Goal: Information Seeking & Learning: Learn about a topic

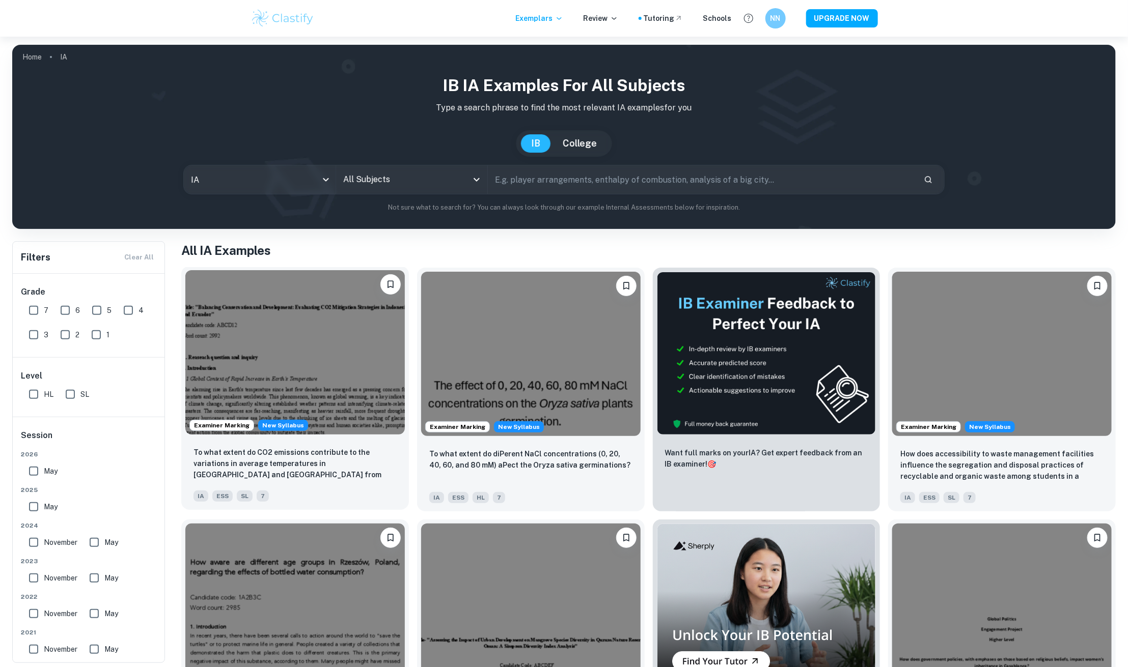
click at [284, 355] on img at bounding box center [294, 352] width 219 height 164
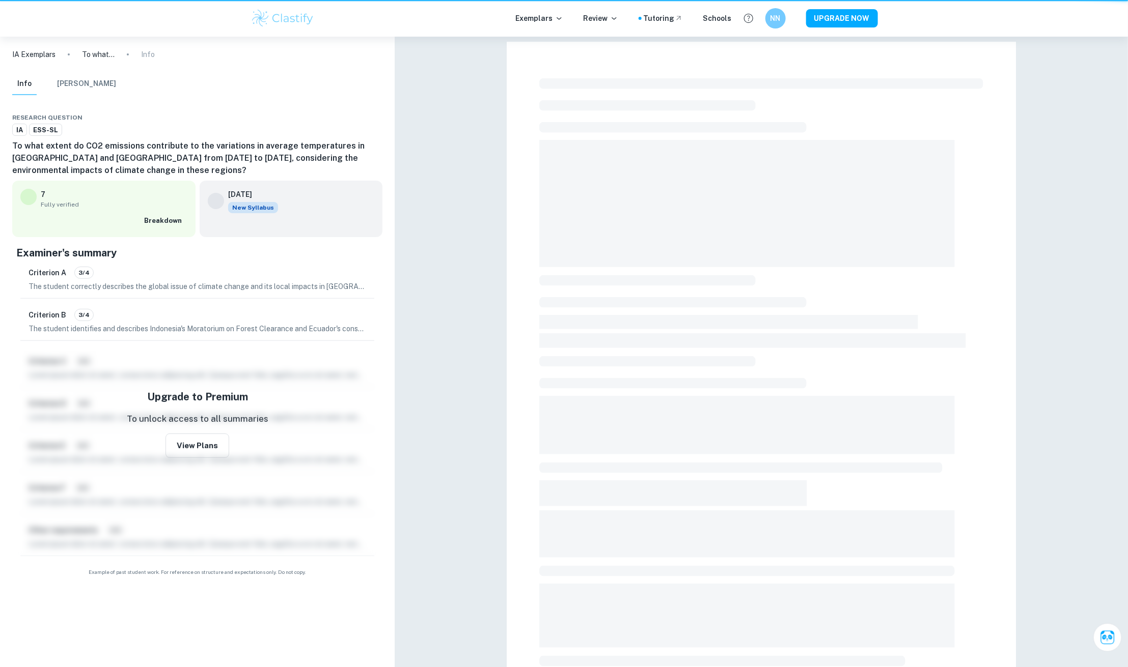
click at [357, 176] on h6 "To what extent do CO2 emissions contribute to the variations in average tempera…" at bounding box center [197, 158] width 370 height 37
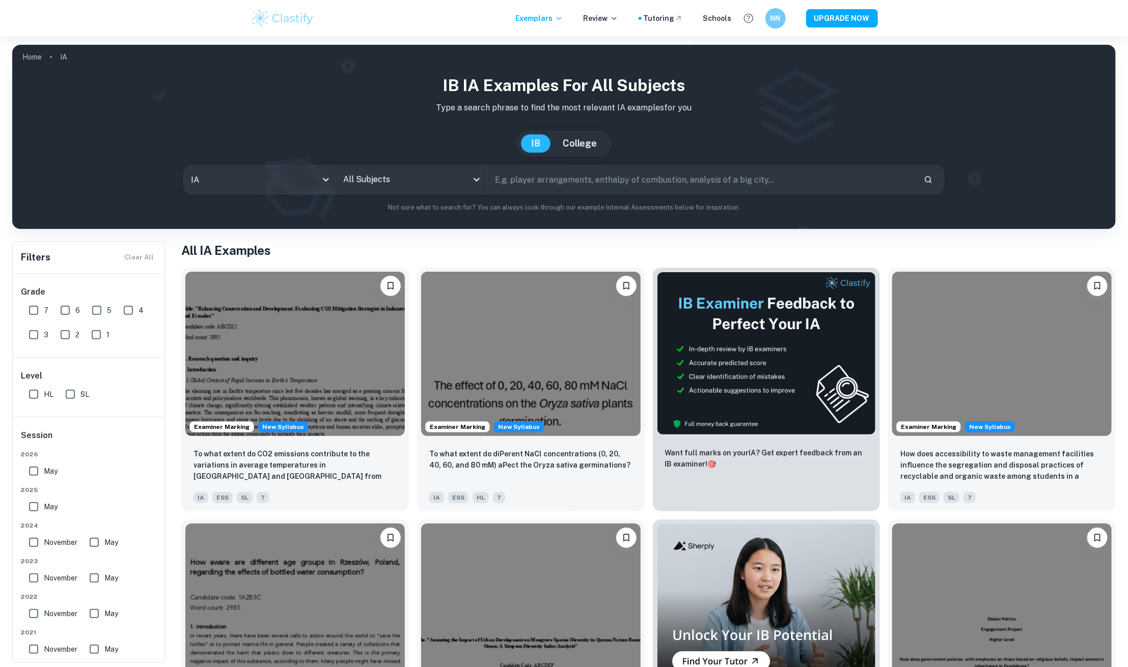
click at [365, 179] on input "All Subjects" at bounding box center [404, 179] width 127 height 19
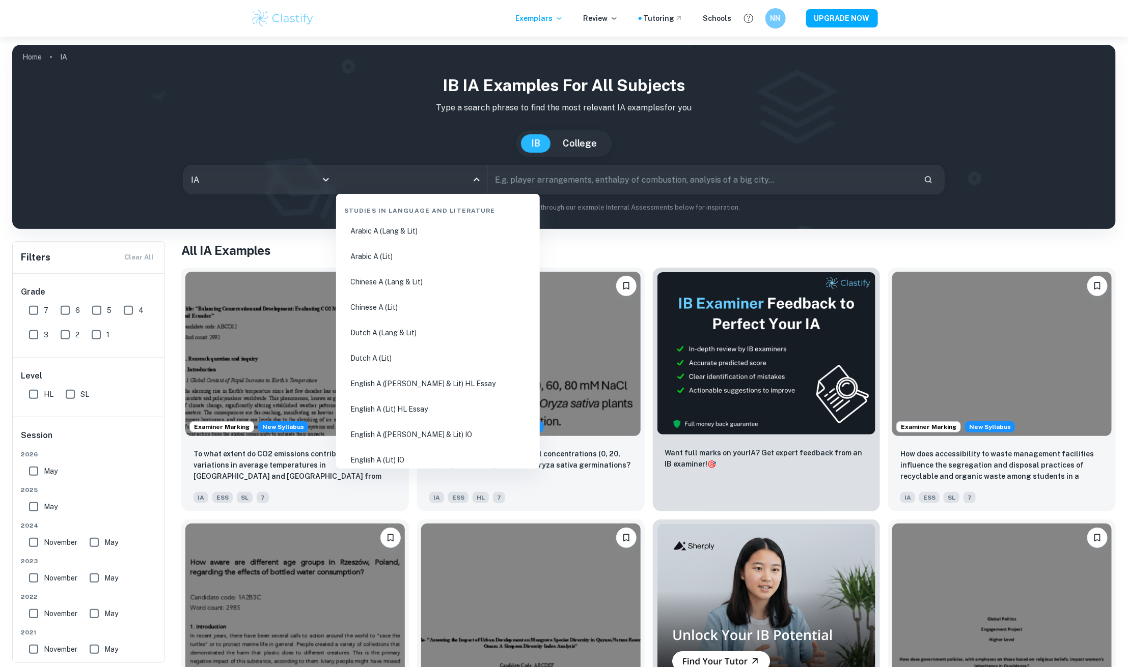
click at [374, 382] on li "English A ([PERSON_NAME] & Lit) HL Essay" at bounding box center [437, 383] width 195 height 23
type input "English A ([PERSON_NAME] & Lit) HL Essay"
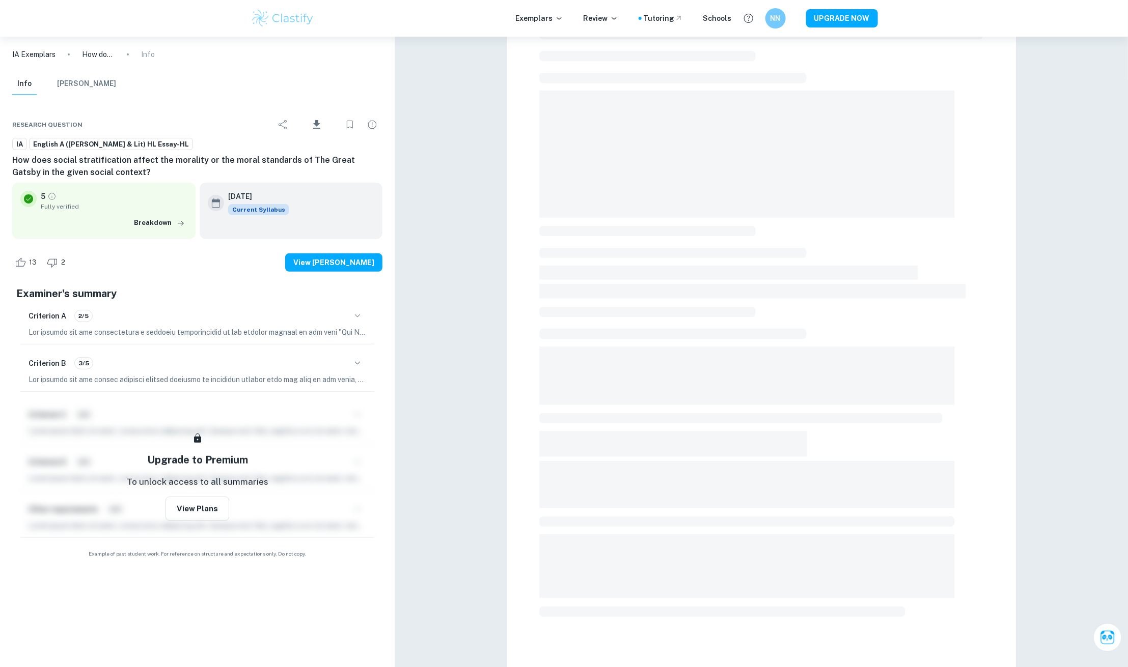
scroll to position [50, 0]
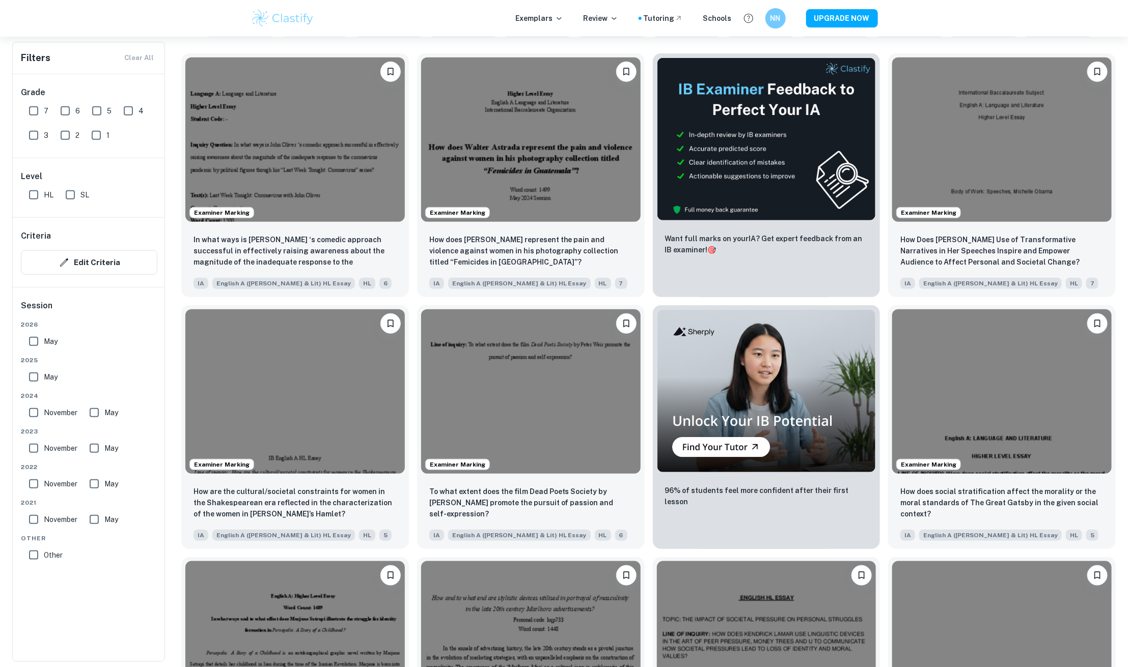
scroll to position [299, 0]
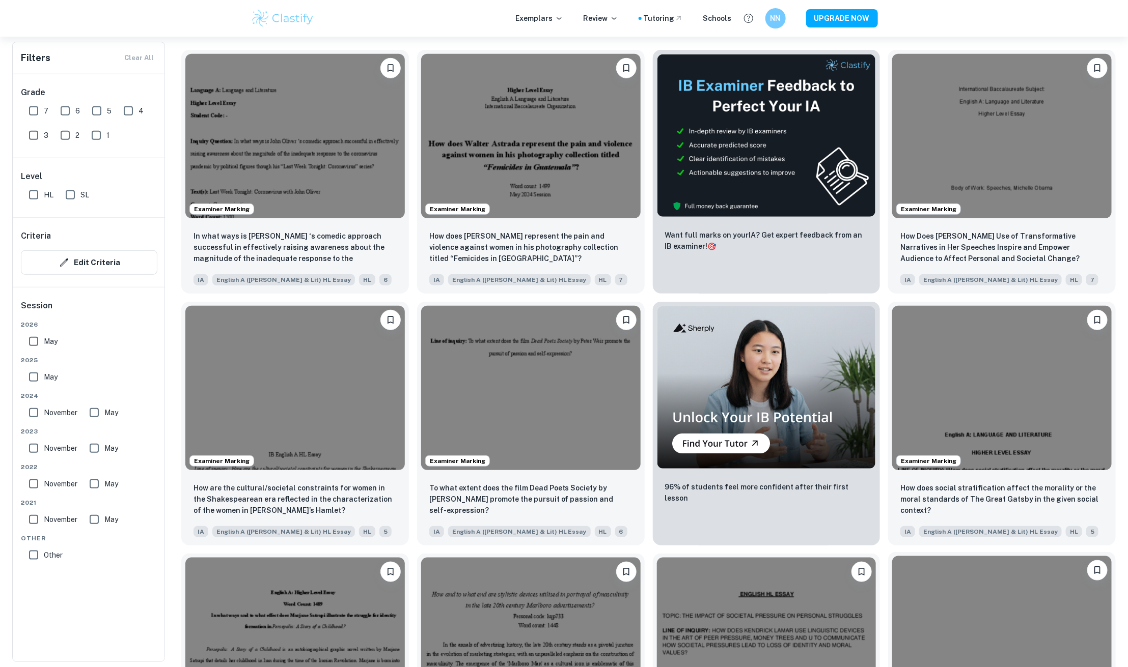
click at [894, 634] on img at bounding box center [1001, 638] width 219 height 164
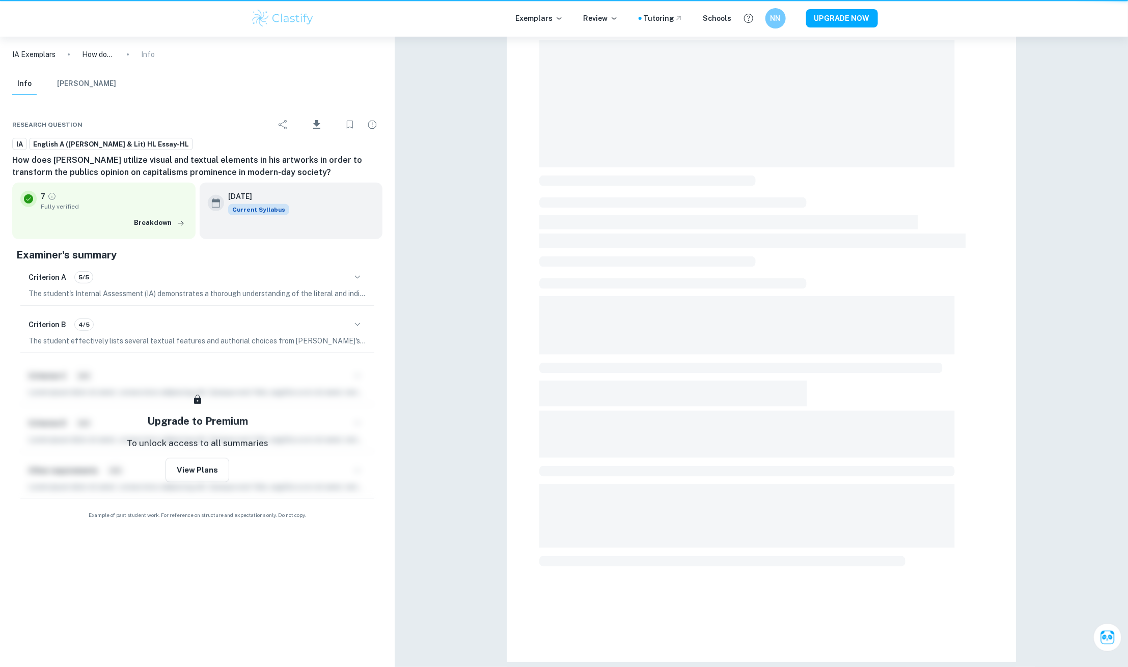
scroll to position [99, 0]
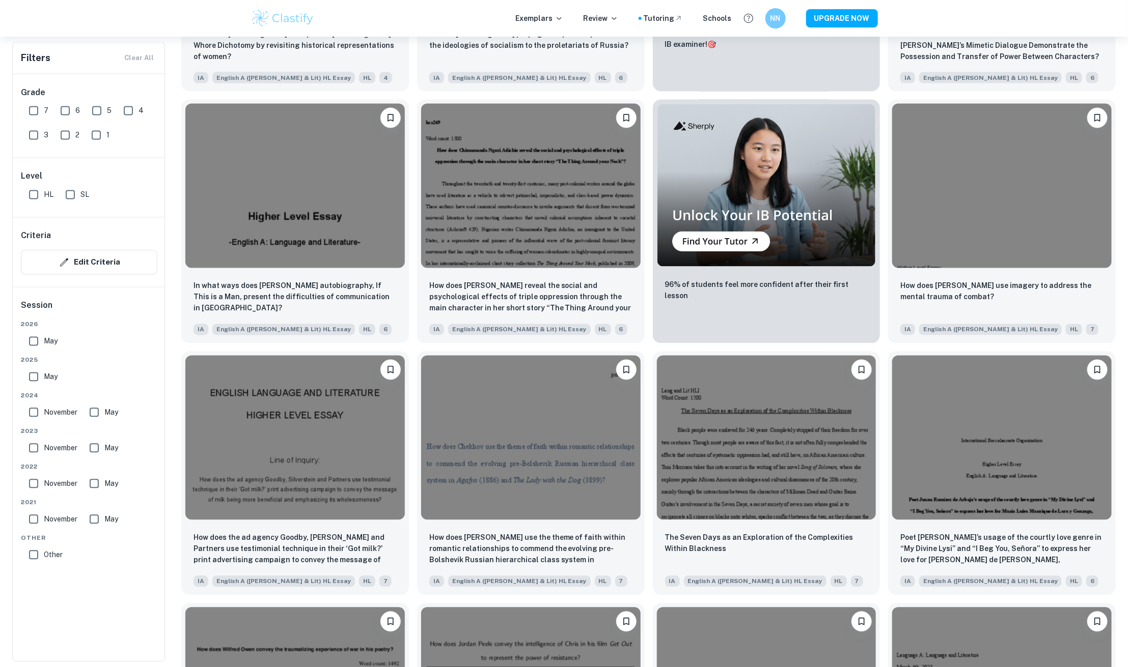
scroll to position [5706, 0]
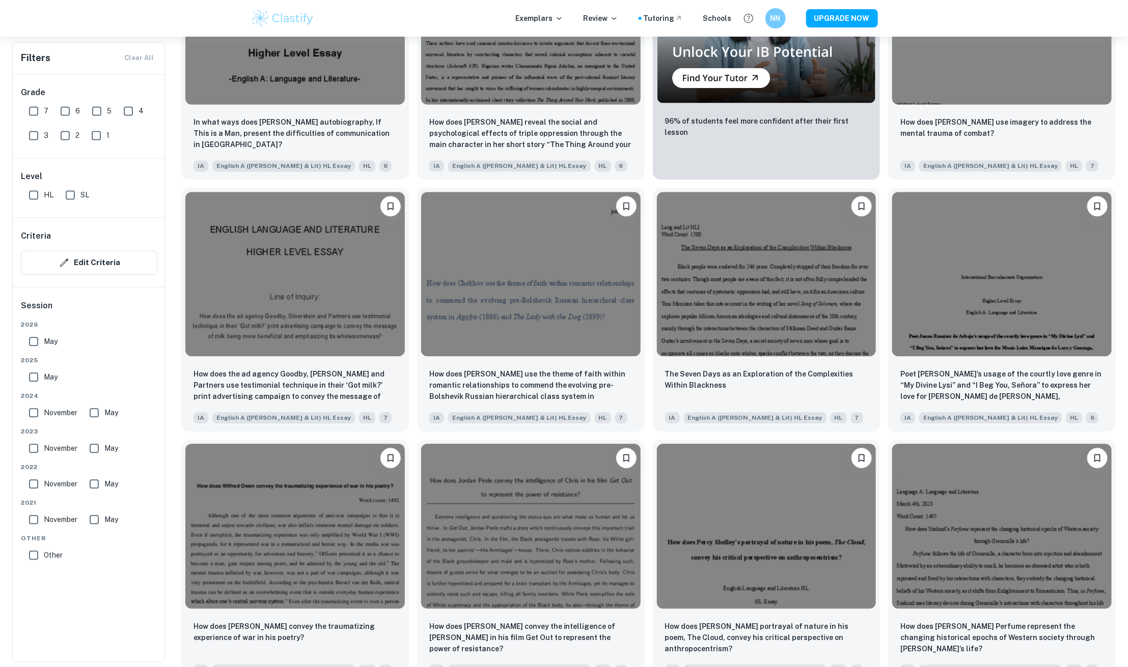
click at [38, 110] on input "7" at bounding box center [33, 111] width 20 height 20
checkbox input "true"
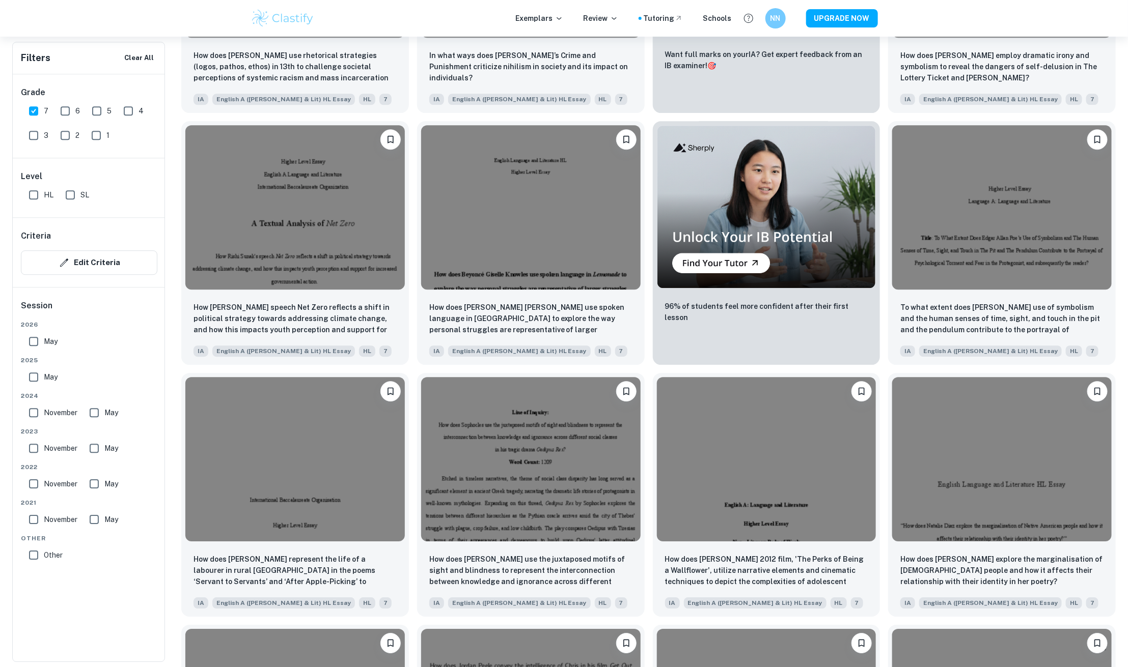
scroll to position [1523, 0]
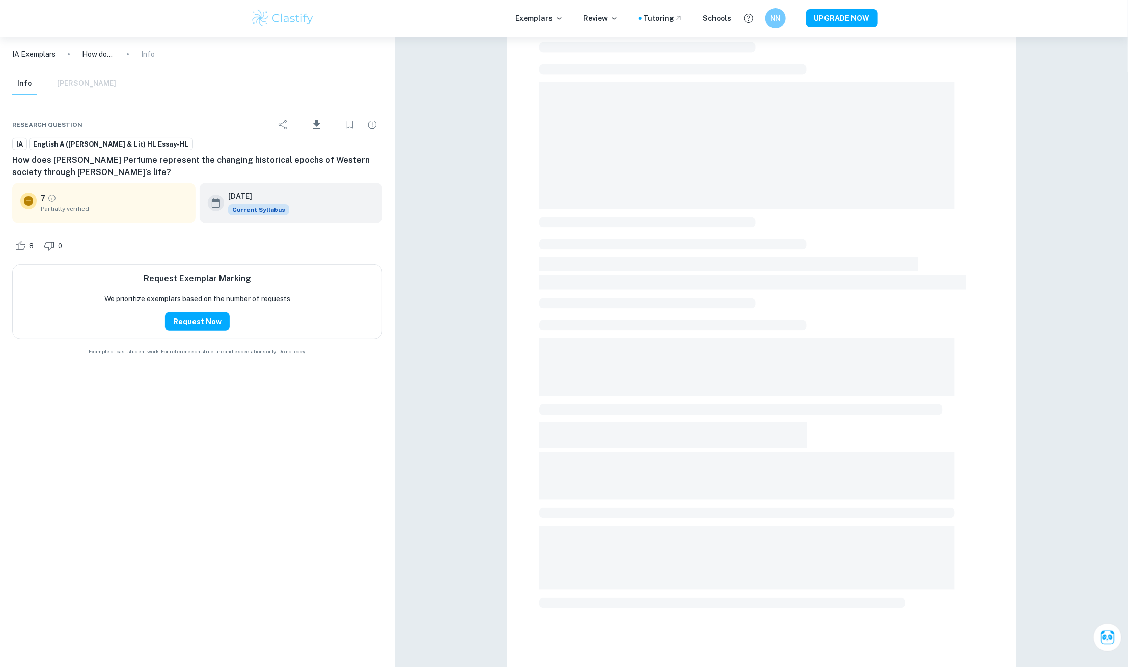
scroll to position [60, 0]
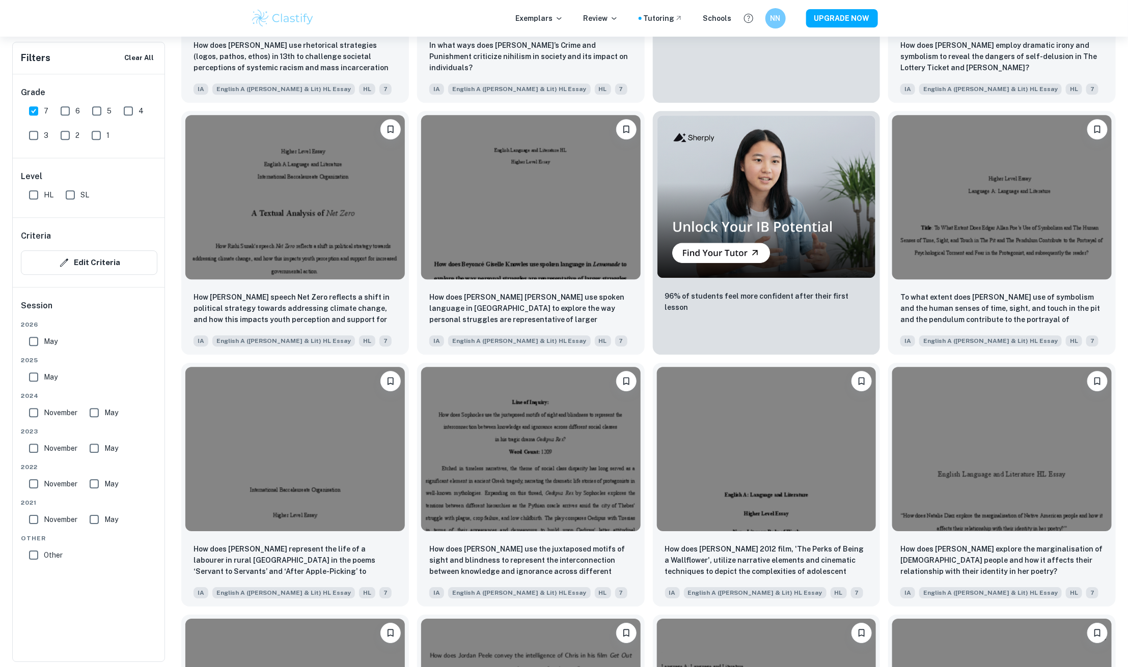
scroll to position [1553, 0]
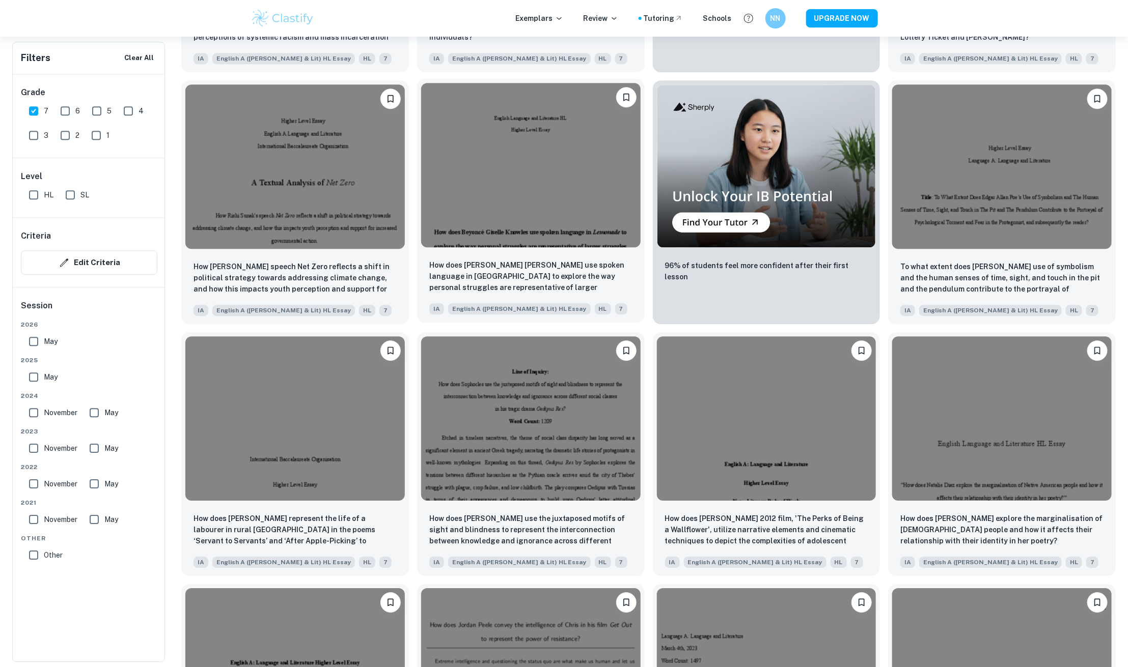
click at [445, 274] on p "How does [PERSON_NAME] [PERSON_NAME] use spoken language in [GEOGRAPHIC_DATA] t…" at bounding box center [530, 277] width 203 height 35
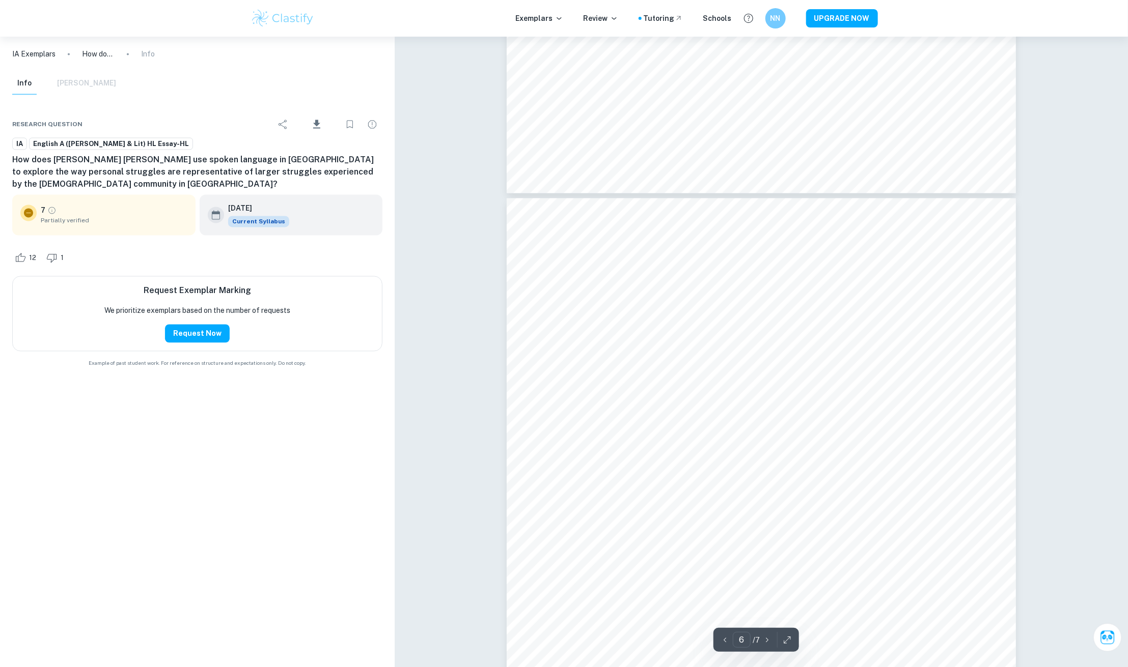
scroll to position [3217, 0]
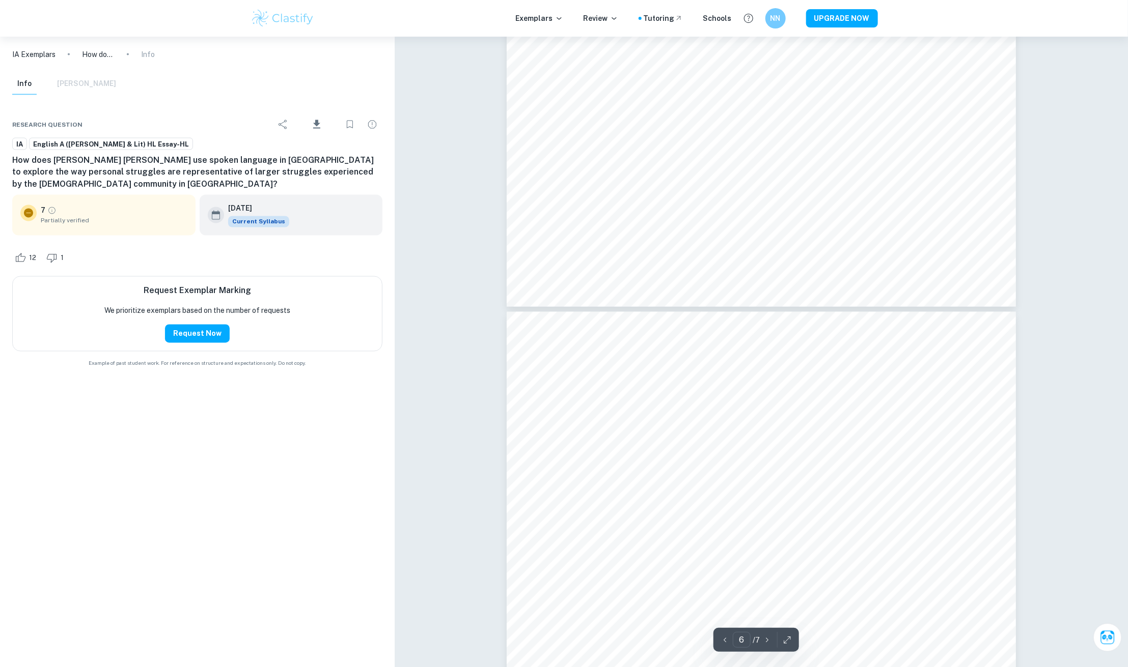
type input "5"
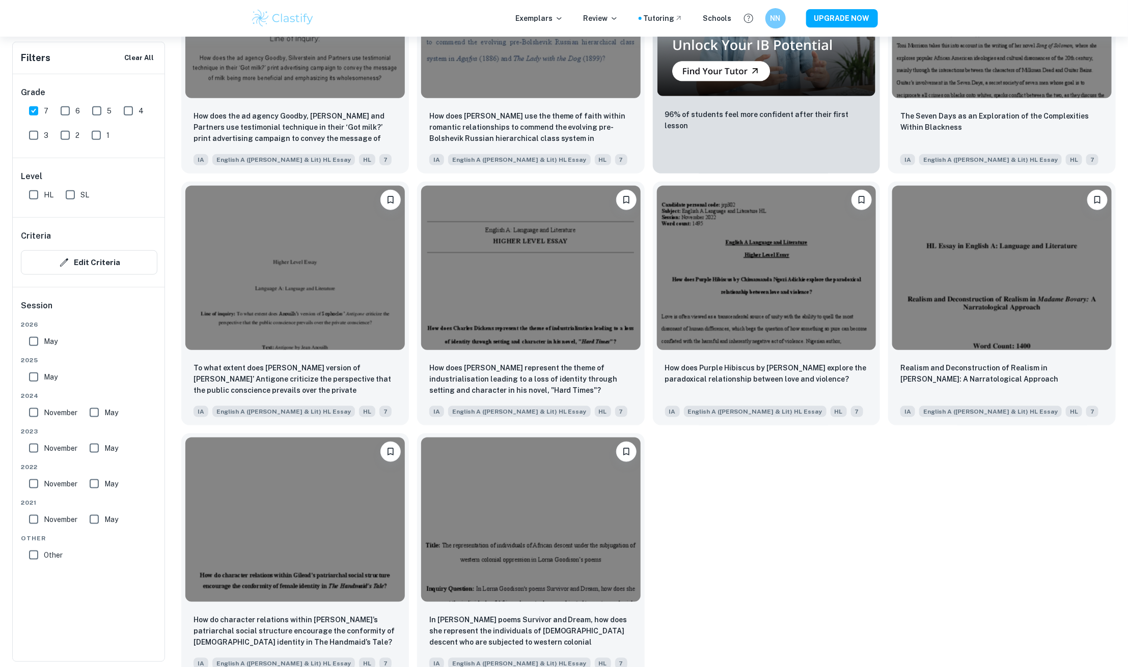
scroll to position [2726, 0]
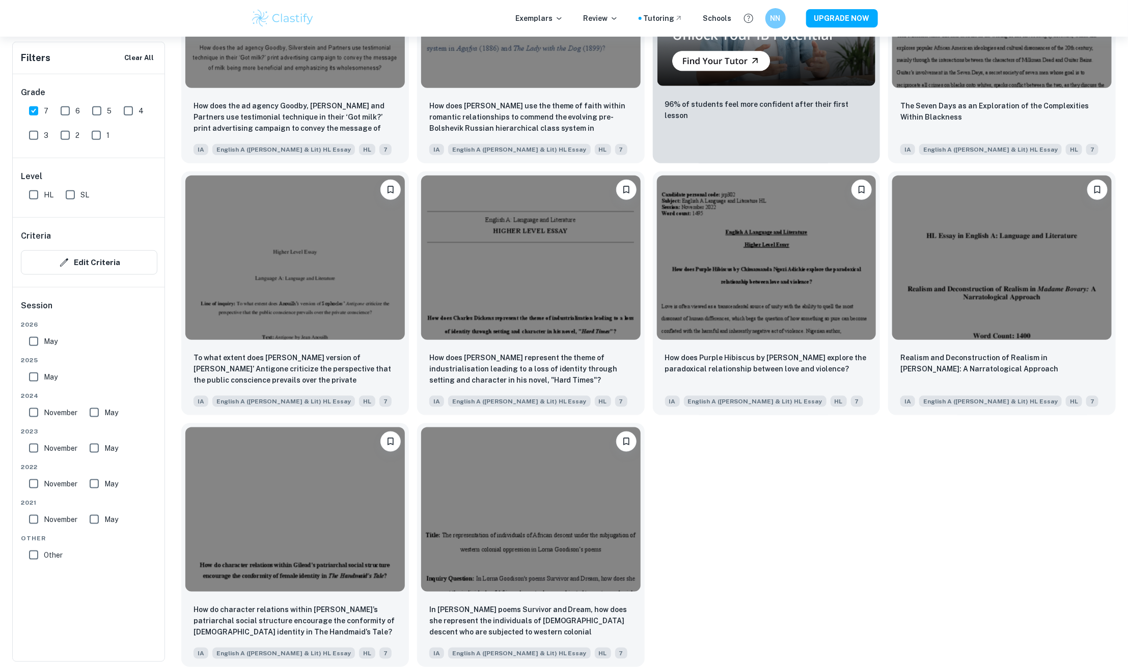
click at [60, 21] on div "Exemplars Review Tutoring Schools NN UPGRADE NOW" at bounding box center [564, 18] width 1128 height 37
click at [199, 156] on div "How does the ad agency Goodby, [PERSON_NAME] and Partners use testimonial techn…" at bounding box center [295, 126] width 228 height 71
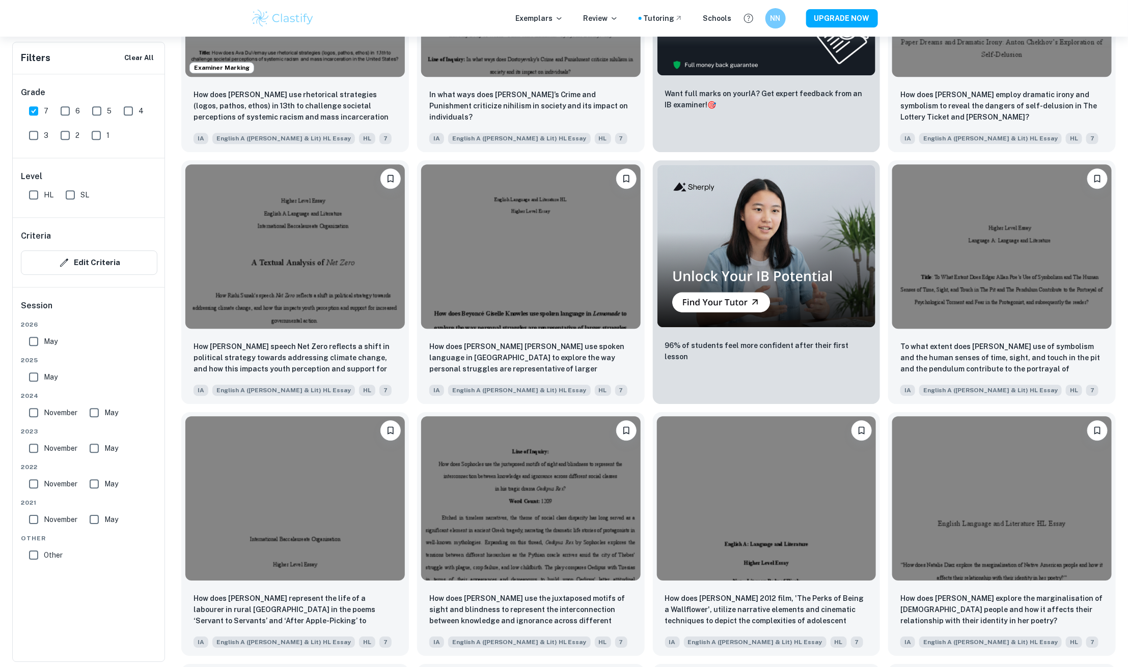
scroll to position [1443, 0]
